Goal: Check status: Check status

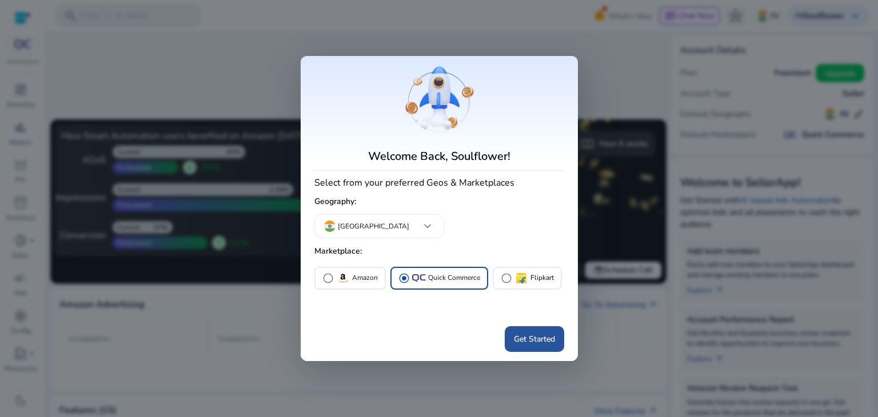
click at [528, 343] on span "Get Started" at bounding box center [534, 339] width 41 height 12
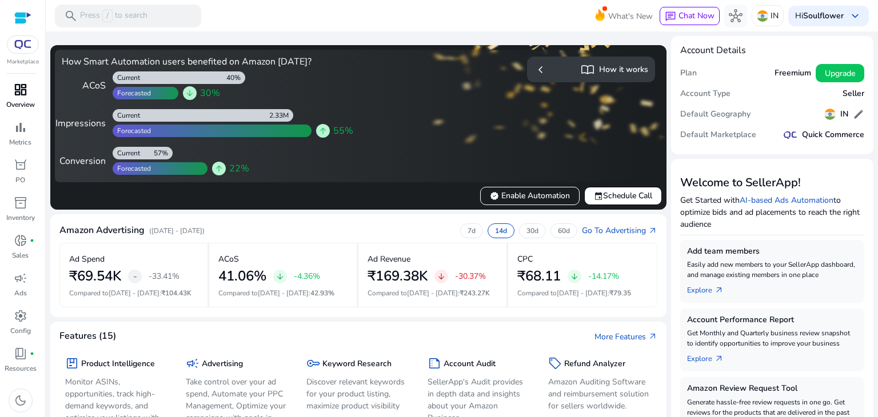
click at [28, 91] on div "dashboard" at bounding box center [21, 90] width 32 height 18
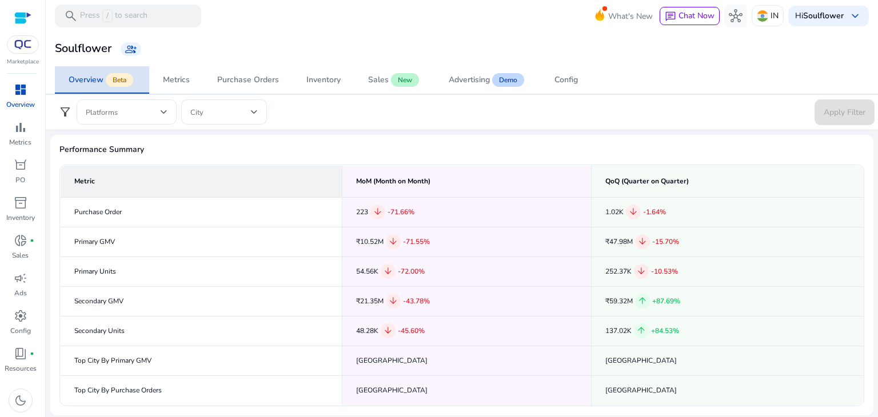
click at [107, 78] on span "Beta" at bounding box center [119, 80] width 27 height 14
click at [134, 122] on div at bounding box center [127, 111] width 82 height 25
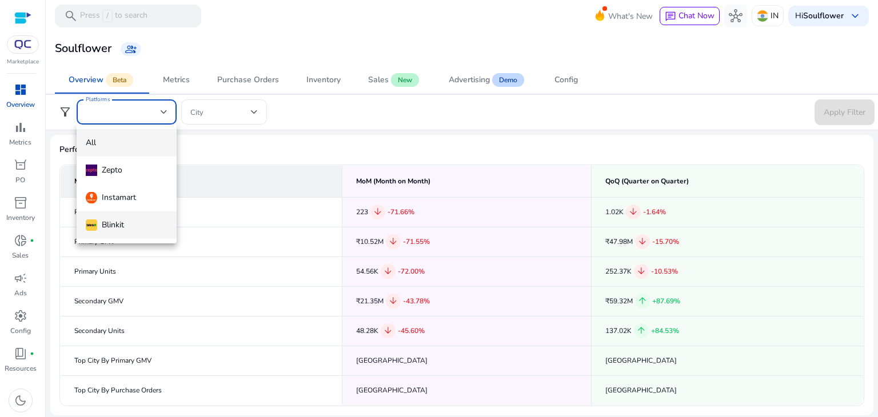
click at [113, 219] on div "Blinkit" at bounding box center [105, 225] width 38 height 13
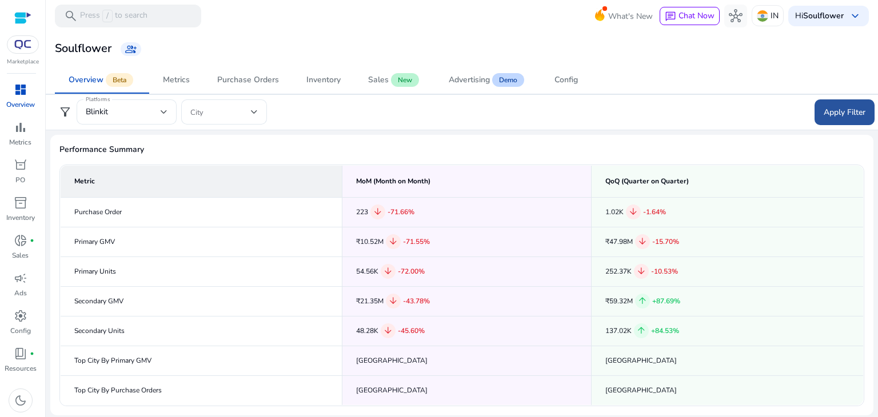
click at [860, 113] on span "Apply Filter" at bounding box center [845, 112] width 42 height 12
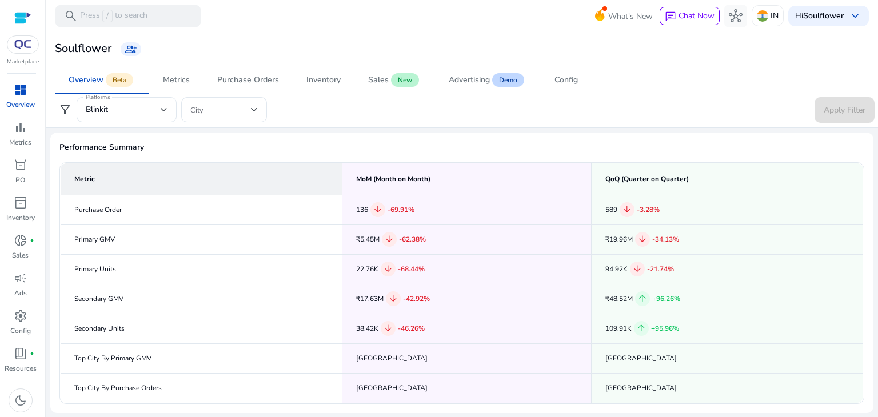
scroll to position [116, 0]
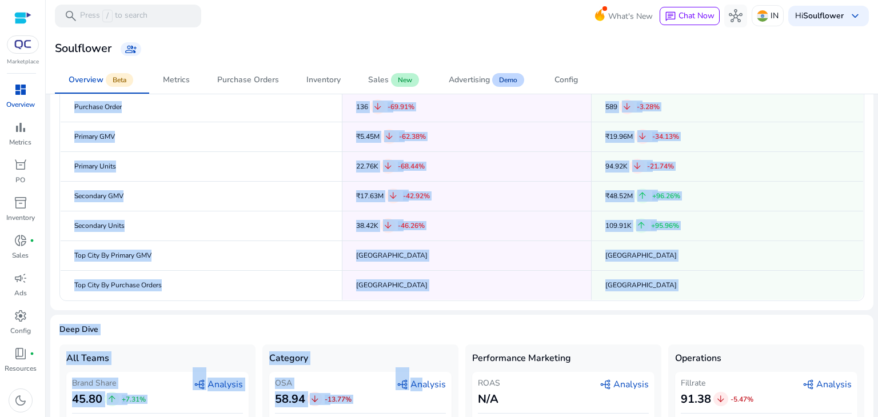
drag, startPoint x: 52, startPoint y: 95, endPoint x: 416, endPoint y: 415, distance: 485.1
click at [416, 415] on app-qc-overview "filter_alt Platforms Blinkit City Apply Filter Performance Summary Metric MoM (…" at bounding box center [461, 235] width 823 height 493
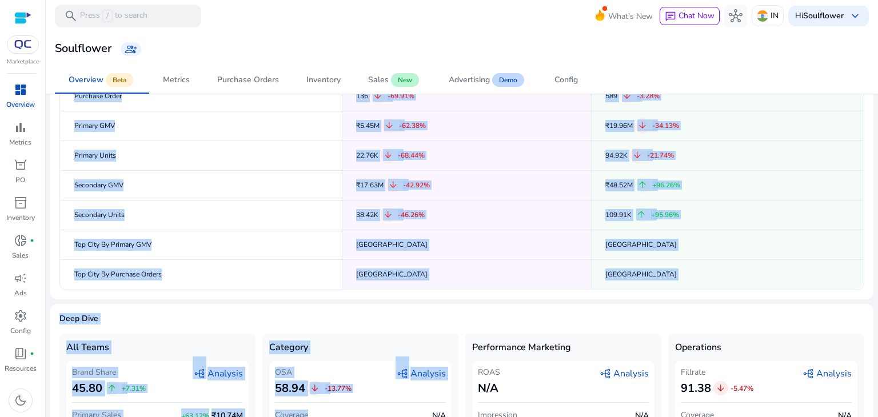
click at [439, 319] on span "Deep Dive" at bounding box center [461, 318] width 805 height 11
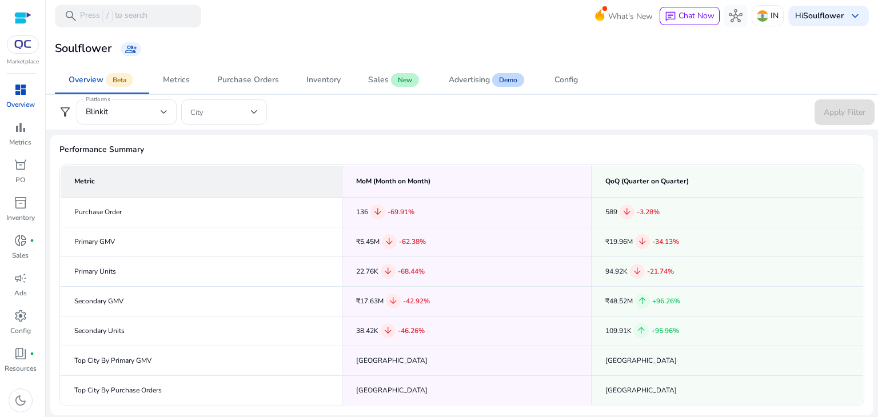
scroll to position [0, 0]
